Goal: Task Accomplishment & Management: Manage account settings

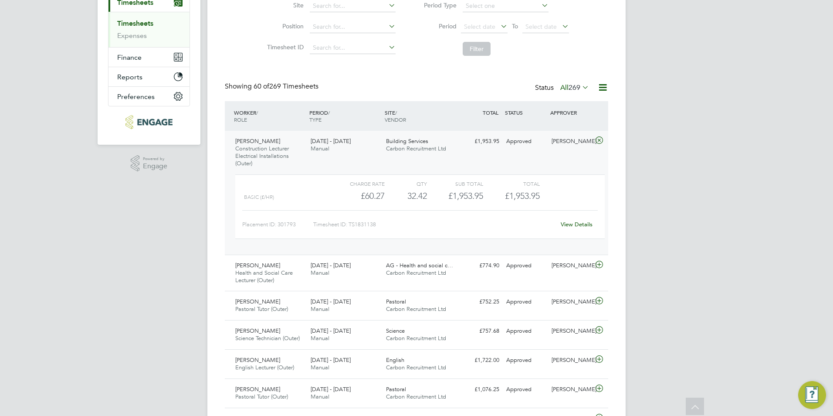
click at [513, 138] on div "Approved" at bounding box center [525, 141] width 45 height 14
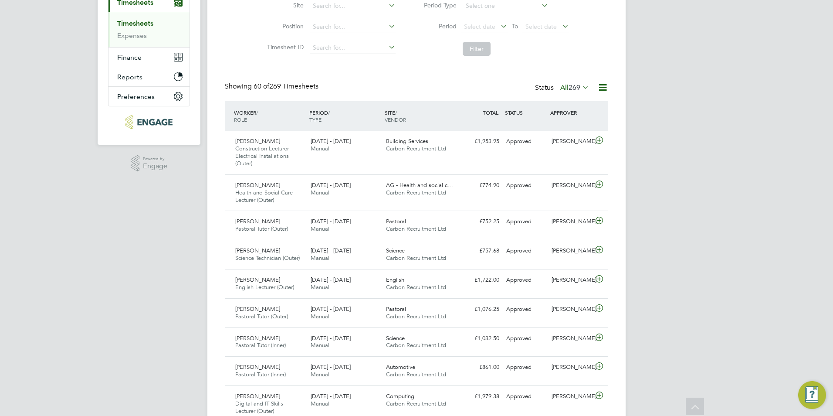
click at [578, 90] on span "269" at bounding box center [575, 87] width 12 height 9
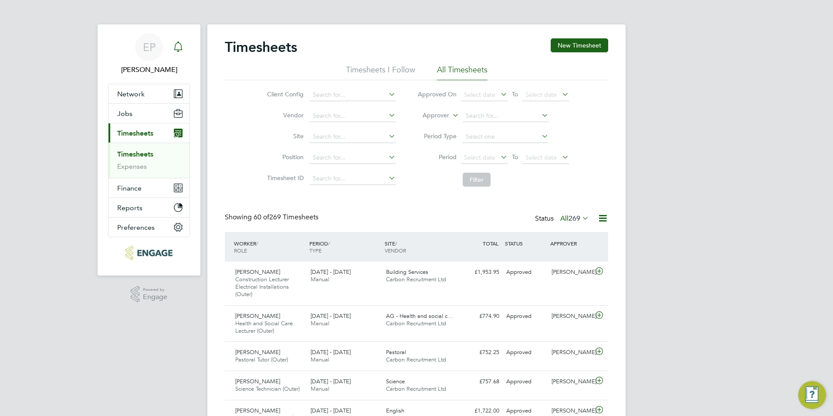
click at [185, 46] on div "Main navigation" at bounding box center [178, 46] width 17 height 17
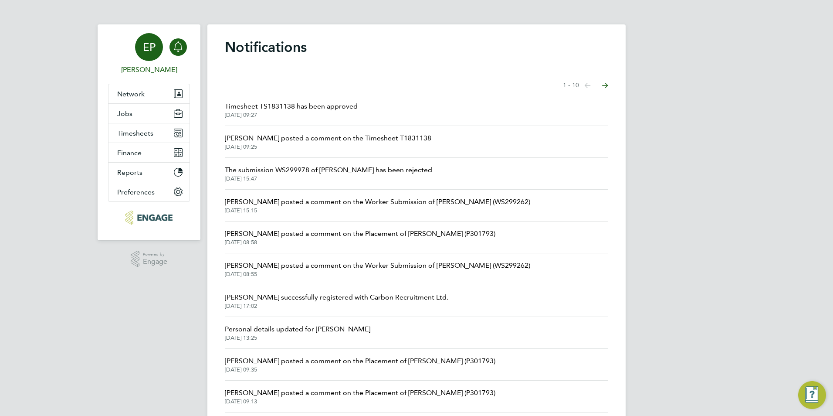
click at [154, 45] on span "EP" at bounding box center [149, 46] width 13 height 11
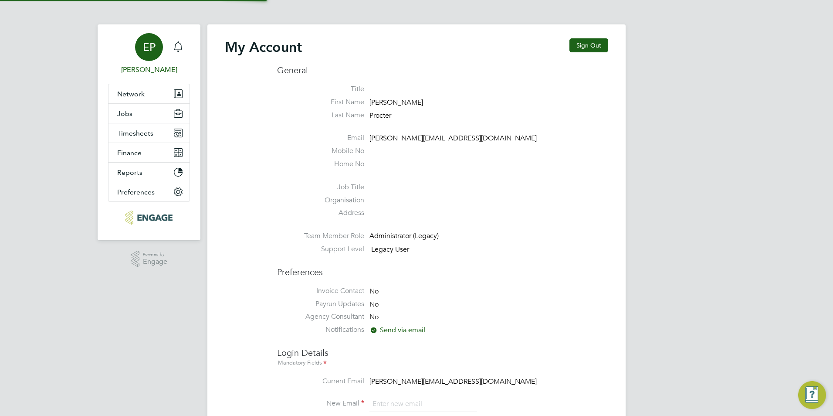
type input "[PERSON_NAME][EMAIL_ADDRESS][DOMAIN_NAME]"
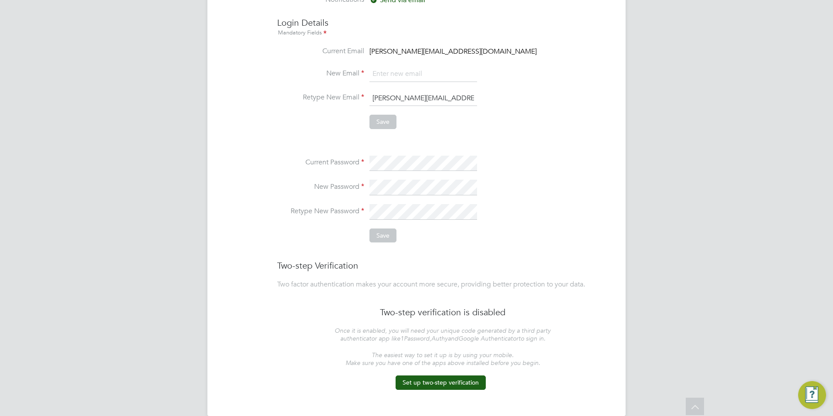
scroll to position [344, 0]
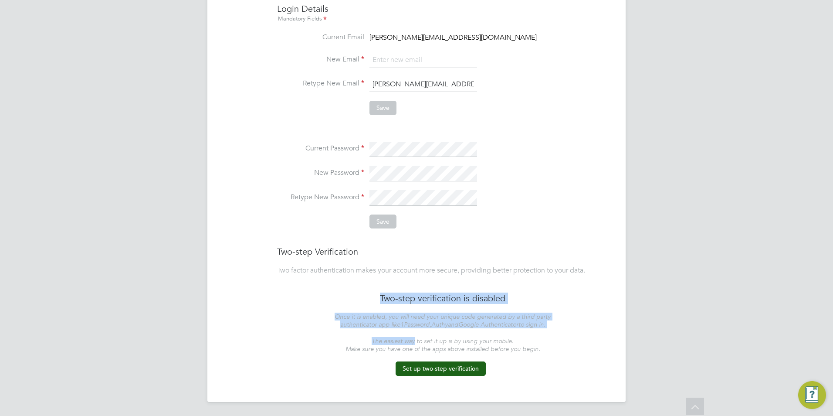
drag, startPoint x: 415, startPoint y: 340, endPoint x: 375, endPoint y: 303, distance: 54.0
click at [375, 303] on ul "Two-step verification is disabled Once it is enabled, you will need your unique…" at bounding box center [442, 338] width 331 height 92
drag, startPoint x: 375, startPoint y: 303, endPoint x: 404, endPoint y: 329, distance: 38.3
click at [404, 329] on li "Once it is enabled, you will need your unique code generated by a third party a…" at bounding box center [443, 325] width 216 height 24
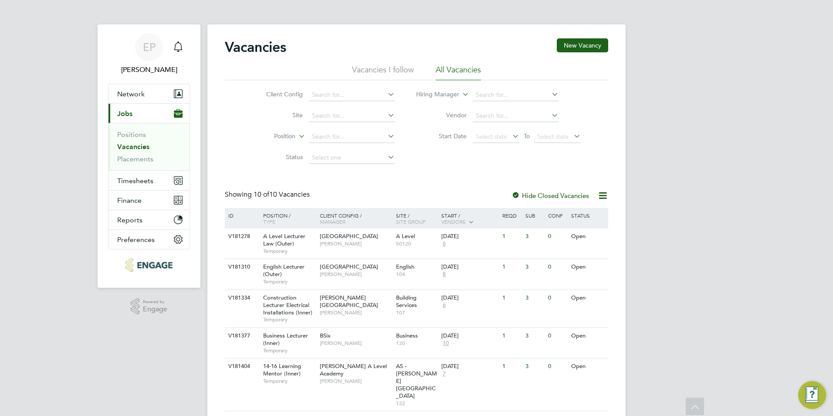
scroll to position [166, 0]
